Goal: Information Seeking & Learning: Learn about a topic

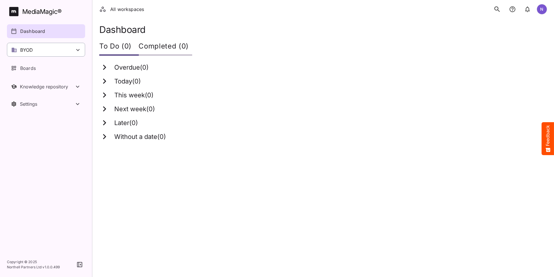
click at [81, 49] on div "BYOD" at bounding box center [46, 50] width 78 height 14
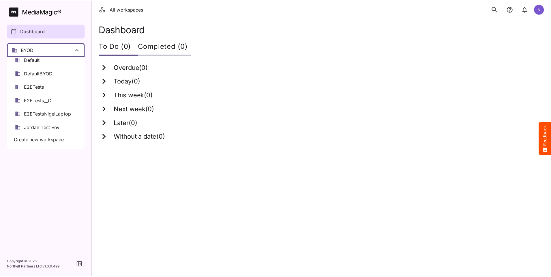
scroll to position [29, 0]
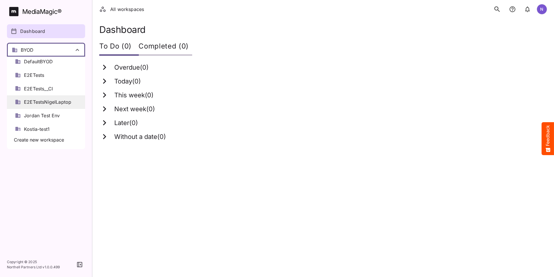
click at [50, 103] on span "E2ETestsNigelLaptop" at bounding box center [47, 102] width 47 height 7
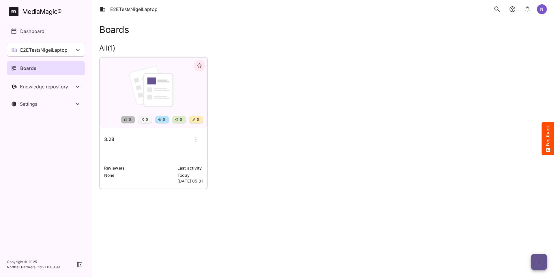
click at [112, 138] on h6 "3.28" at bounding box center [109, 139] width 10 height 7
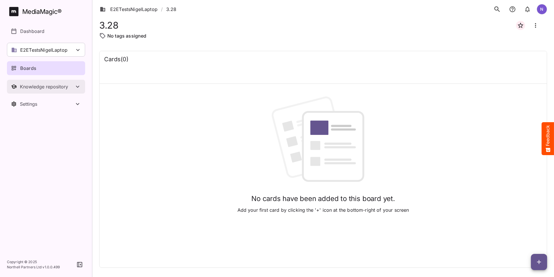
click at [63, 88] on div "Knowledge repository" at bounding box center [47, 87] width 54 height 6
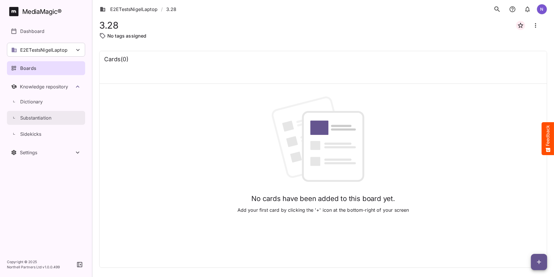
click at [45, 119] on p "Substantiation" at bounding box center [35, 117] width 31 height 7
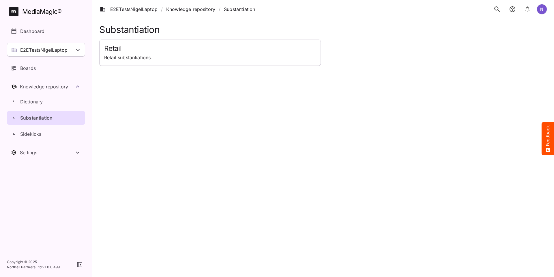
click at [113, 49] on h2 "Retail" at bounding box center [210, 48] width 212 height 8
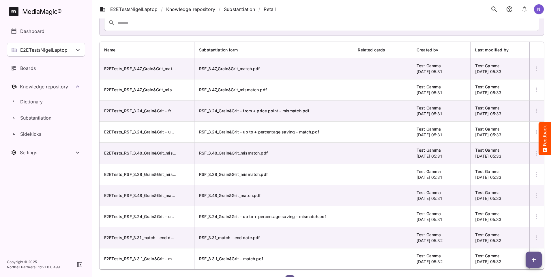
scroll to position [52, 0]
